Goal: Information Seeking & Learning: Learn about a topic

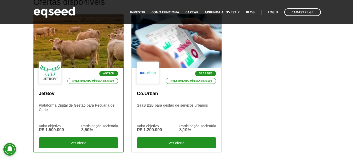
scroll to position [183, 0]
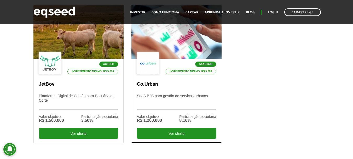
click at [166, 97] on p "SaaS B2B para gestão de serviços urbanos" at bounding box center [176, 101] width 79 height 16
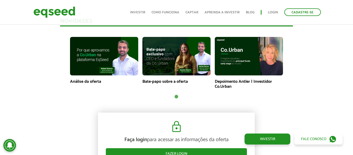
scroll to position [366, 0]
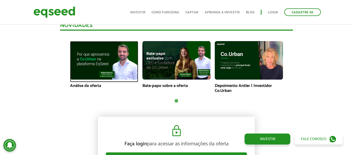
click at [92, 65] on img at bounding box center [104, 60] width 68 height 38
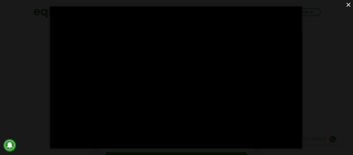
click at [348, 4] on button "×" at bounding box center [348, 4] width 9 height 9
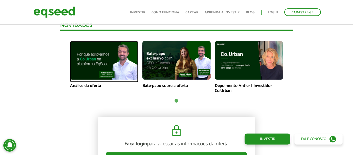
click at [104, 61] on img at bounding box center [104, 60] width 68 height 38
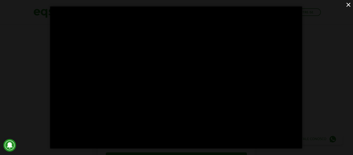
click at [348, 5] on button "×" at bounding box center [348, 4] width 9 height 9
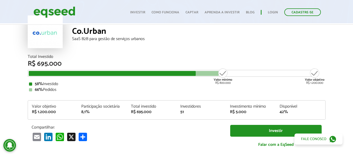
scroll to position [26, 0]
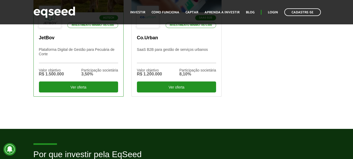
scroll to position [235, 0]
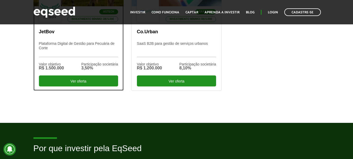
click at [50, 32] on p "JetBov" at bounding box center [78, 32] width 79 height 6
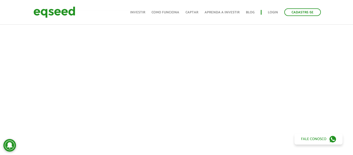
scroll to position [183, 0]
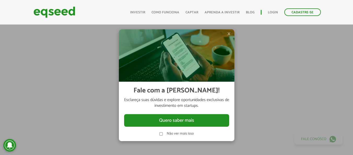
click at [229, 35] on span "×" at bounding box center [228, 34] width 3 height 6
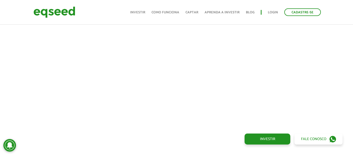
scroll to position [235, 0]
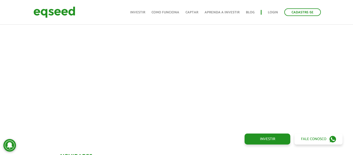
scroll to position [226, 0]
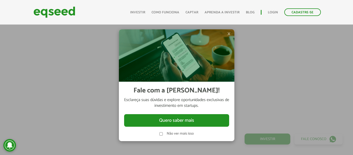
click at [230, 32] on span "×" at bounding box center [228, 34] width 3 height 6
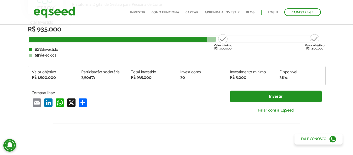
scroll to position [78, 0]
